Goal: Communication & Community: Answer question/provide support

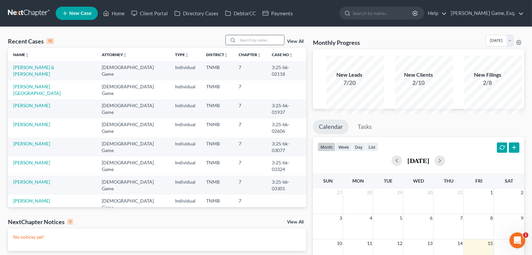
click at [238, 45] on input "search" at bounding box center [261, 40] width 46 height 10
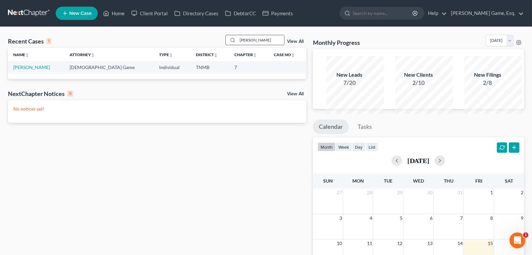
type input "[PERSON_NAME]"
click at [50, 70] on link "[PERSON_NAME]" at bounding box center [31, 67] width 37 height 6
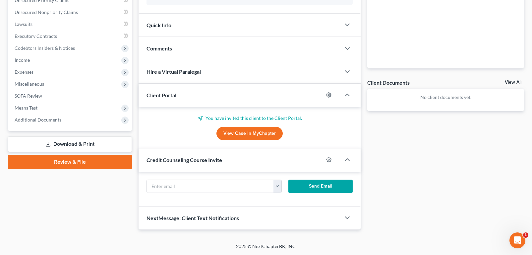
scroll to position [39, 0]
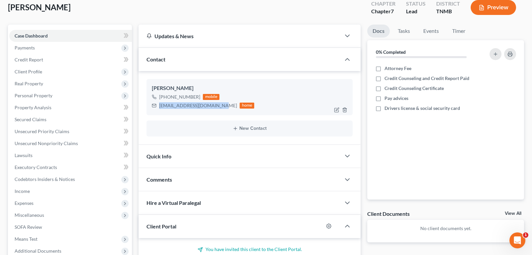
drag, startPoint x: 165, startPoint y: 138, endPoint x: 237, endPoint y: 140, distance: 72.7
click at [237, 109] on div "[EMAIL_ADDRESS][DOMAIN_NAME]" at bounding box center [198, 105] width 78 height 7
copy div "[EMAIL_ADDRESS][DOMAIN_NAME]"
click at [309, 92] on div "[PERSON_NAME]" at bounding box center [250, 88] width 196 height 8
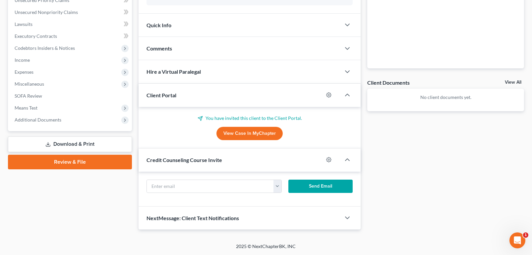
scroll to position [271, 0]
click at [176, 180] on input "text" at bounding box center [210, 186] width 127 height 13
paste input "[EMAIL_ADDRESS][DOMAIN_NAME]"
type input "[EMAIL_ADDRESS][DOMAIN_NAME]"
click at [320, 179] on button "Send Email" at bounding box center [321, 185] width 64 height 13
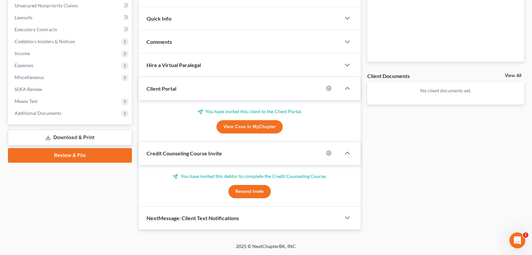
click at [252, 120] on link "View Case in MyChapter" at bounding box center [250, 126] width 66 height 13
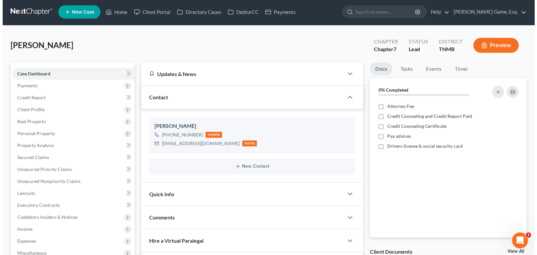
scroll to position [0, 0]
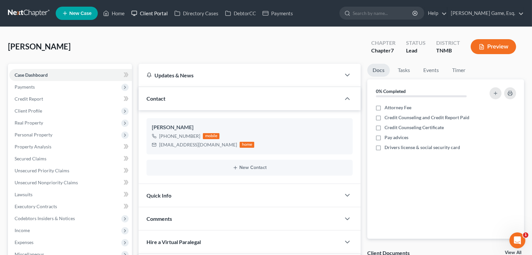
click at [166, 16] on link "Client Portal" at bounding box center [149, 13] width 43 height 12
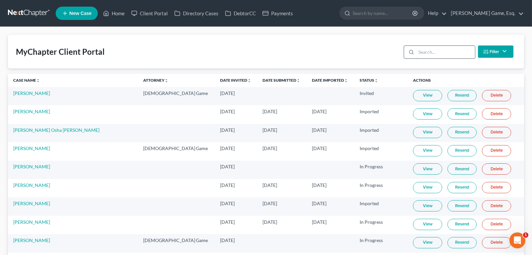
click at [417, 58] on input "search" at bounding box center [446, 52] width 59 height 13
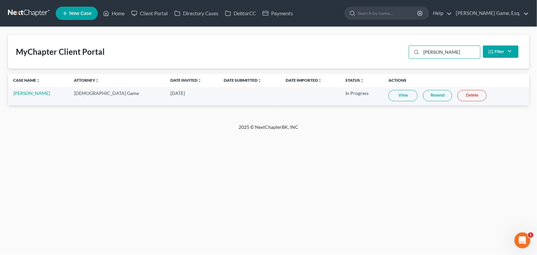
type input "[PERSON_NAME]"
click at [439, 101] on link "Resend" at bounding box center [437, 95] width 29 height 11
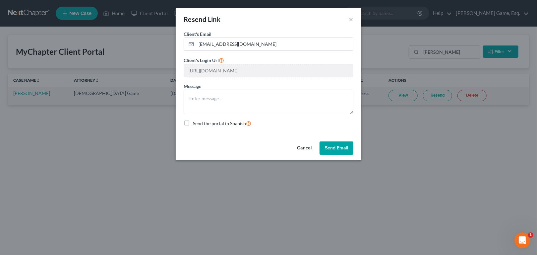
click at [352, 155] on button "Send Email" at bounding box center [337, 147] width 34 height 13
